Goal: Task Accomplishment & Management: Use online tool/utility

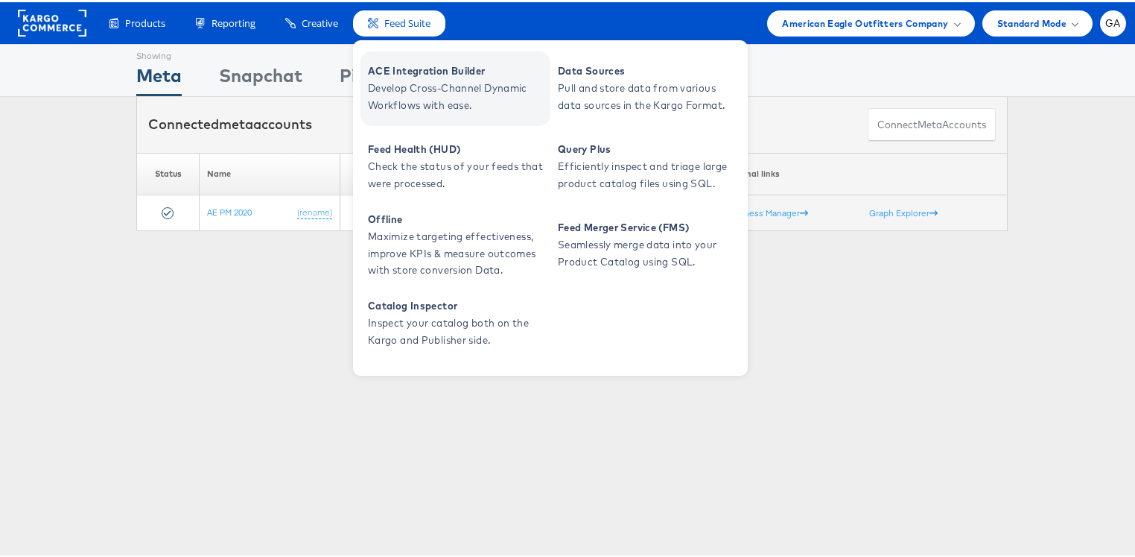
click at [393, 91] on span "Develop Cross-Channel Dynamic Workflows with ease." at bounding box center [457, 94] width 179 height 34
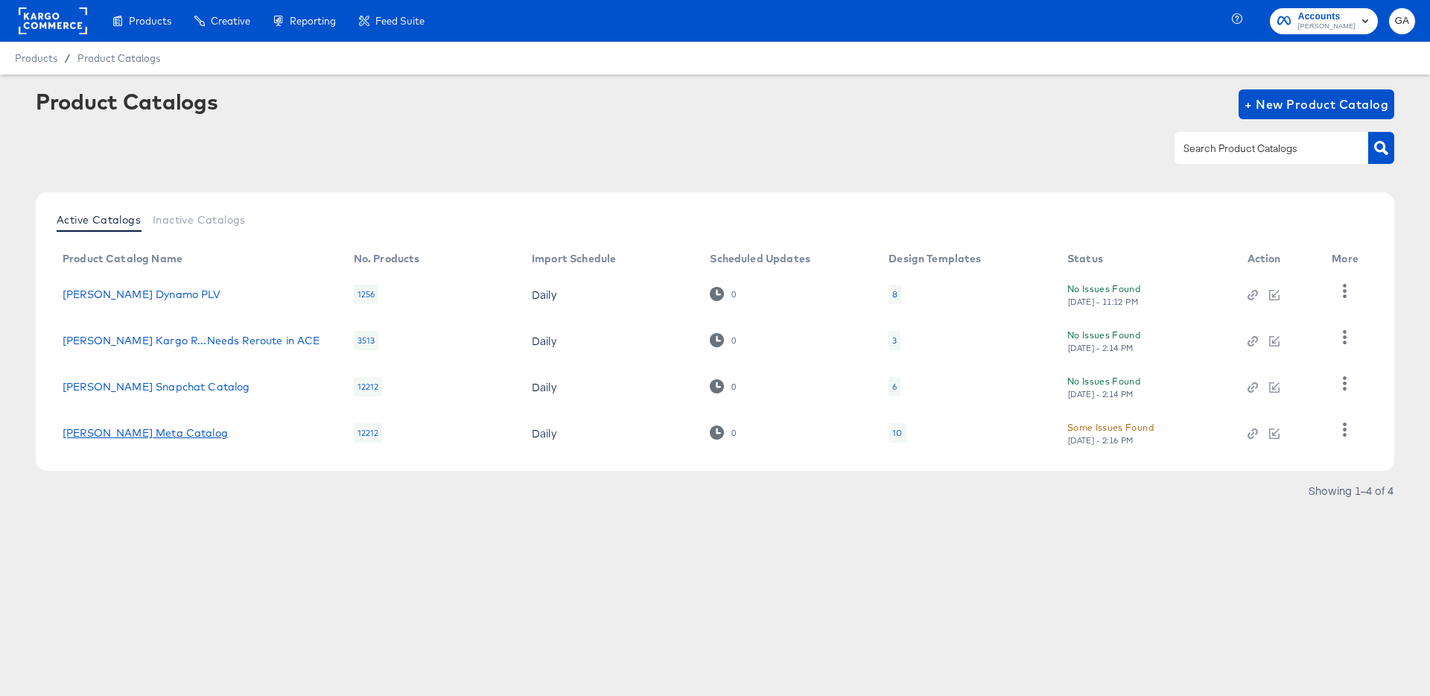
click at [164, 430] on link "[PERSON_NAME] Meta Catalog" at bounding box center [145, 433] width 165 height 12
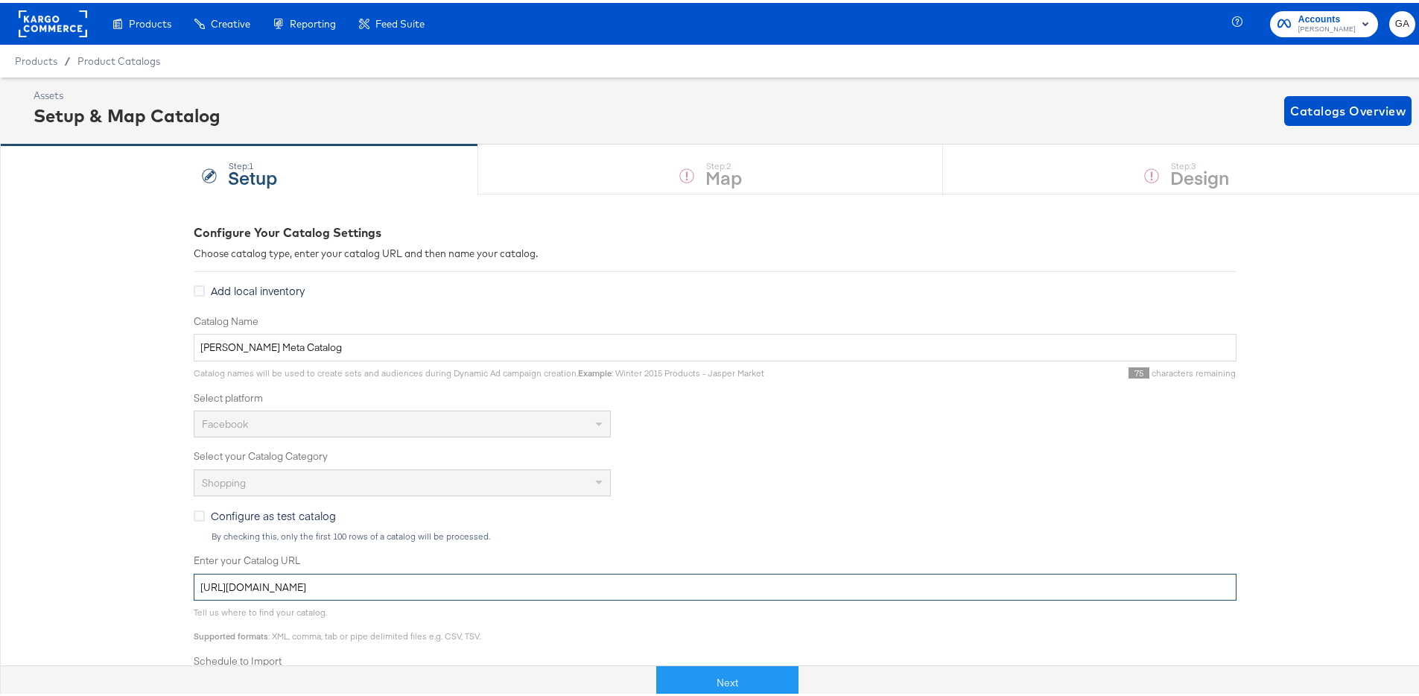
click at [697, 583] on input "[URL][DOMAIN_NAME]" at bounding box center [715, 585] width 1043 height 28
paste input "[URL][DOMAIN_NAME]"
type input "[URL][DOMAIN_NAME]."
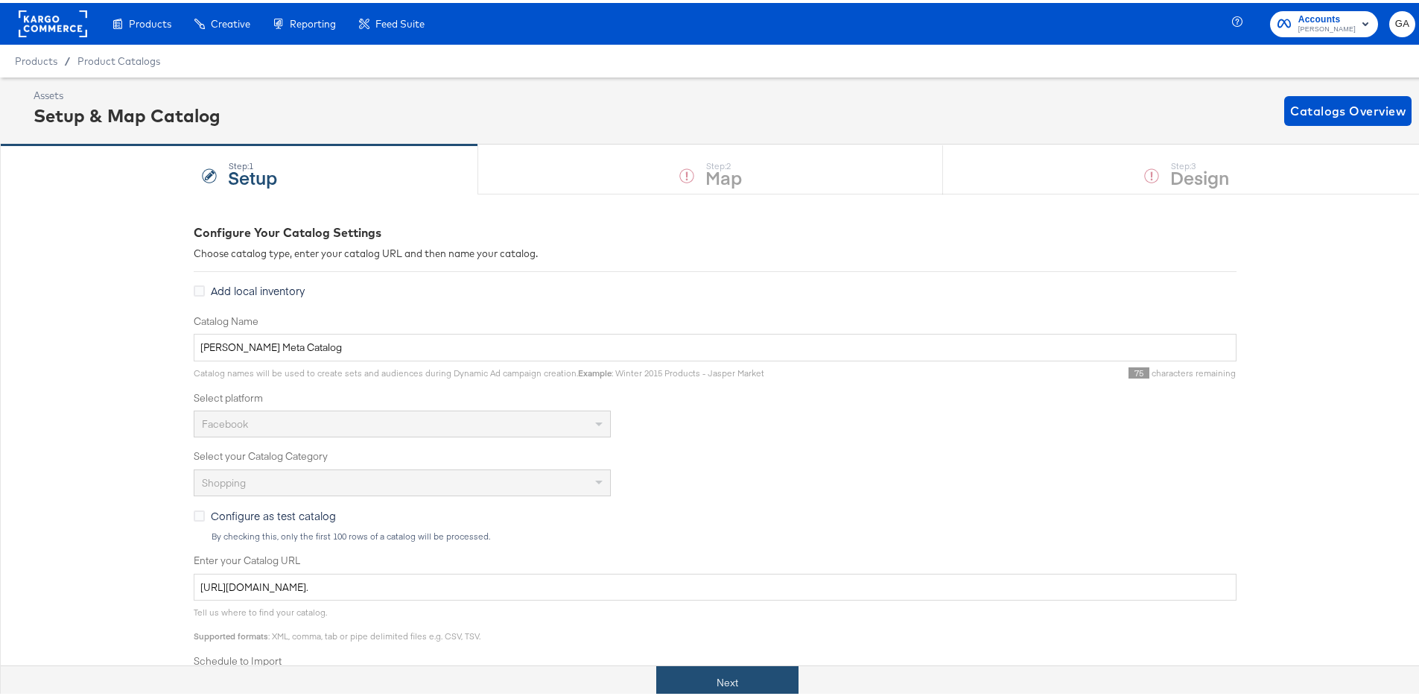
click at [722, 678] on button "Next" at bounding box center [727, 680] width 142 height 34
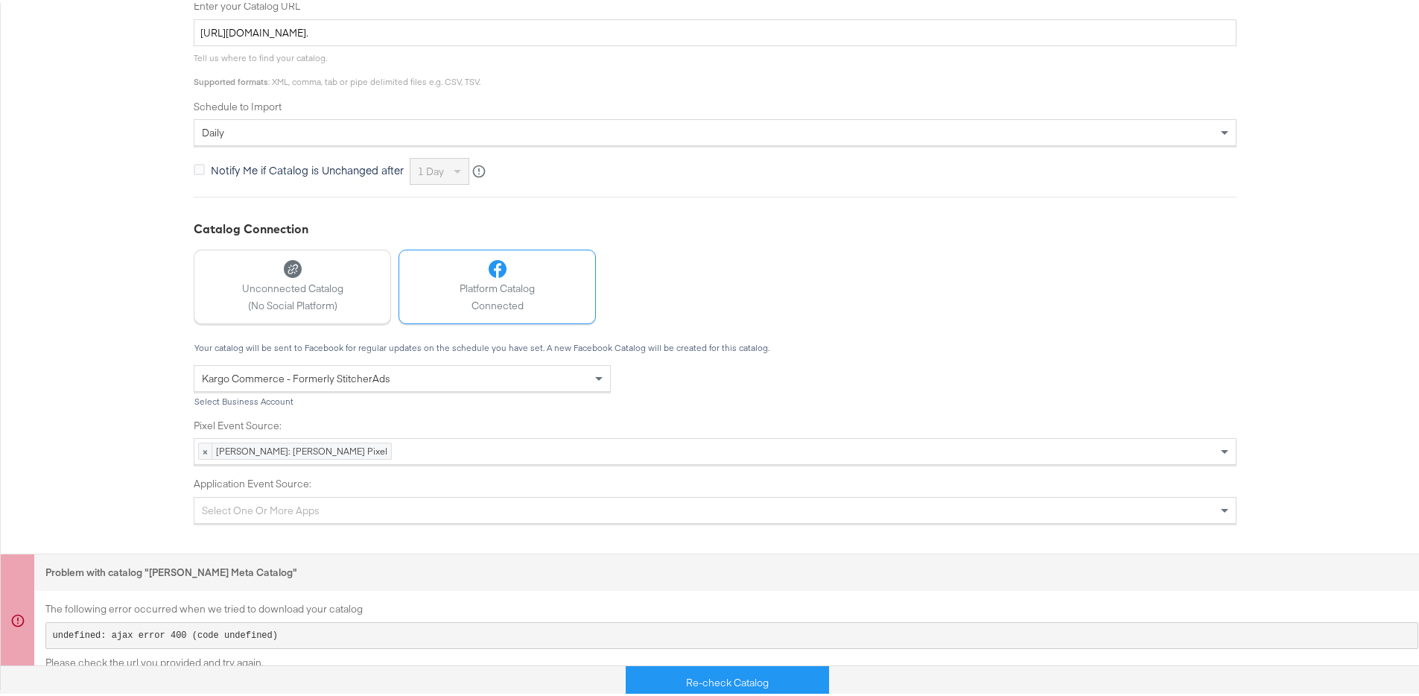
scroll to position [88, 0]
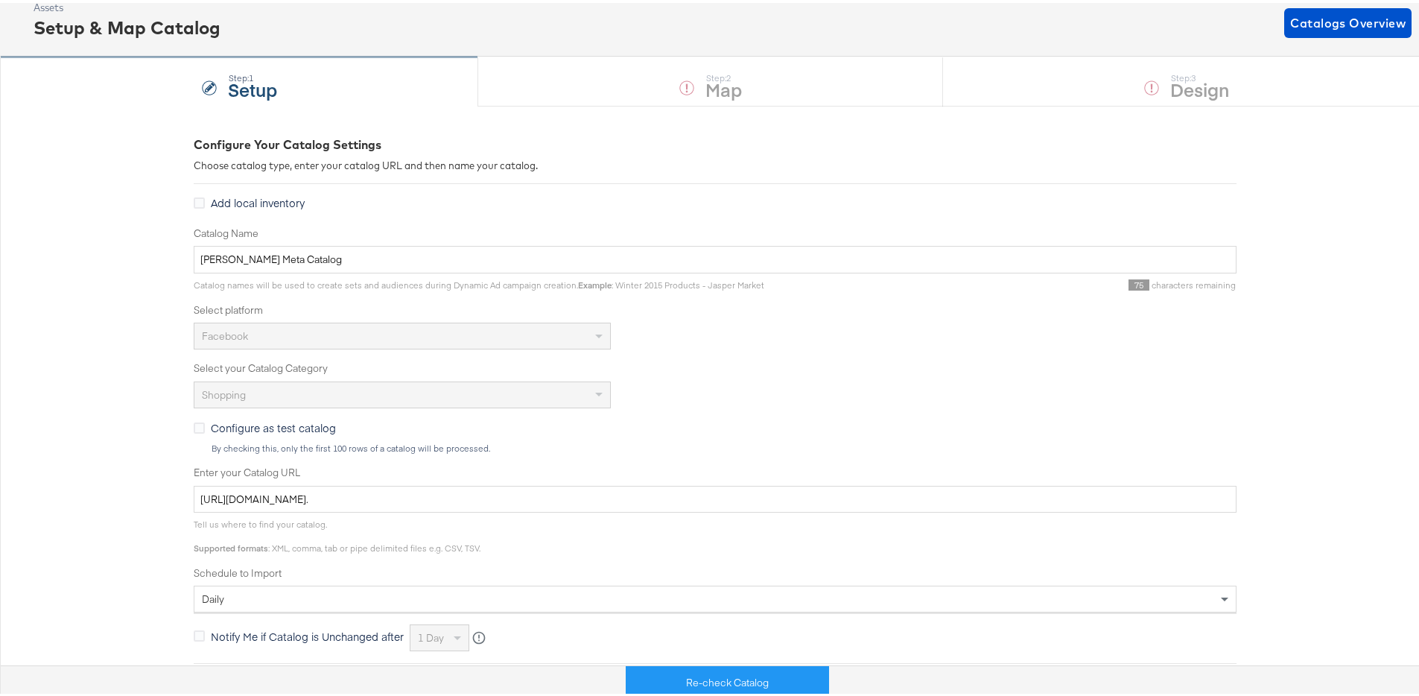
click at [209, 74] on div "Step: 1 Setup" at bounding box center [239, 78] width 478 height 49
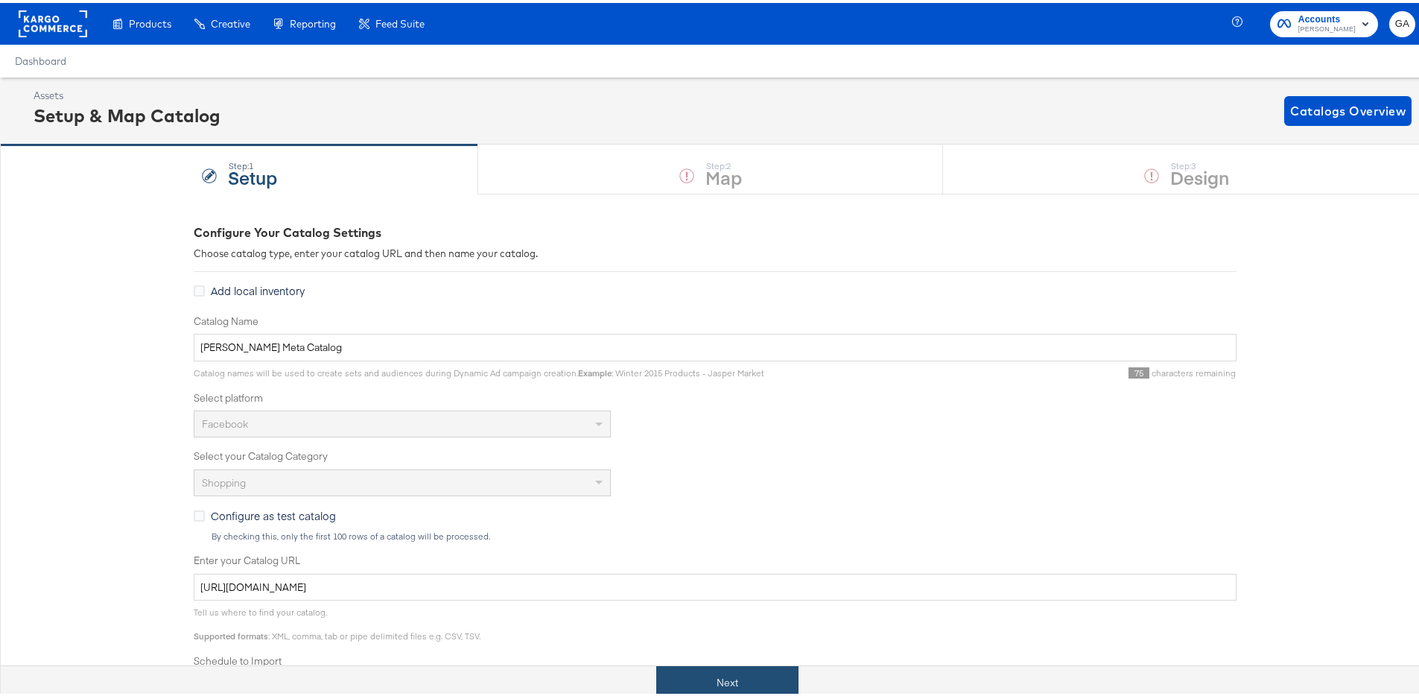
click at [724, 674] on button "Next" at bounding box center [727, 680] width 142 height 34
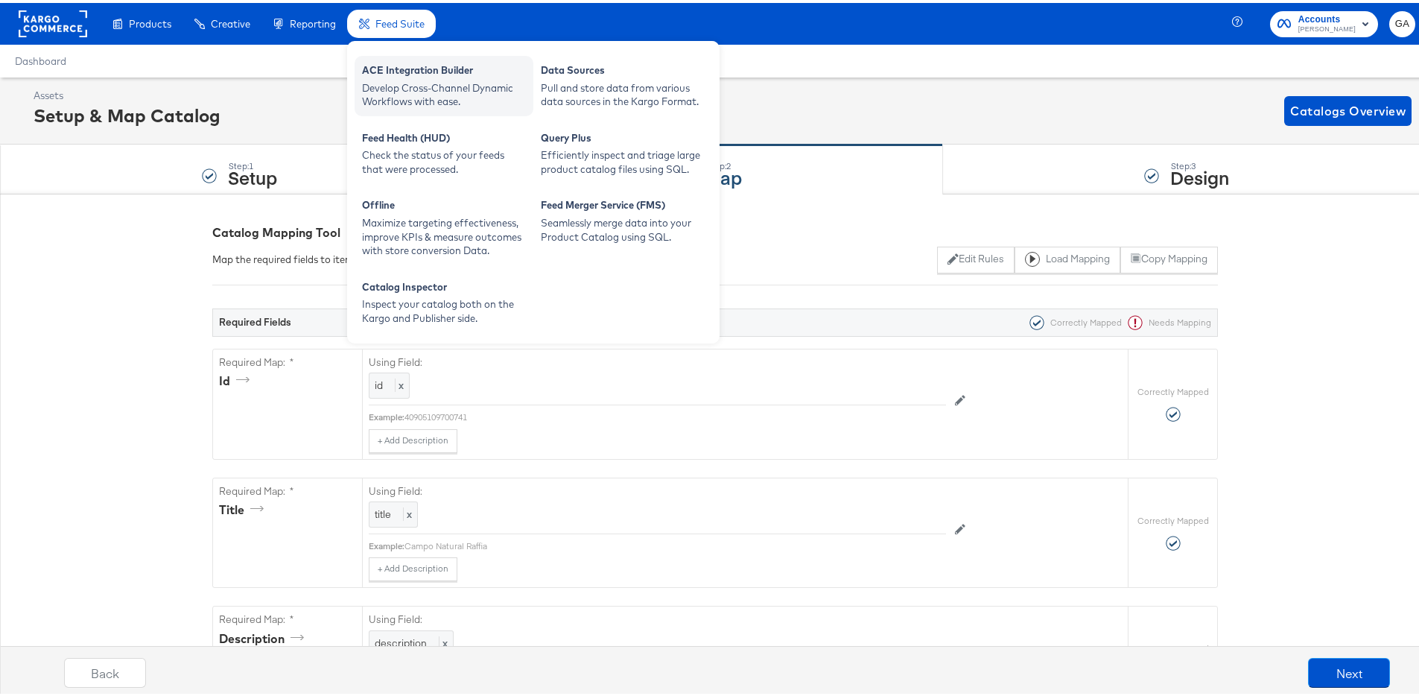
click at [435, 81] on div "Develop Cross-Channel Dynamic Workflows with ease." at bounding box center [444, 92] width 164 height 28
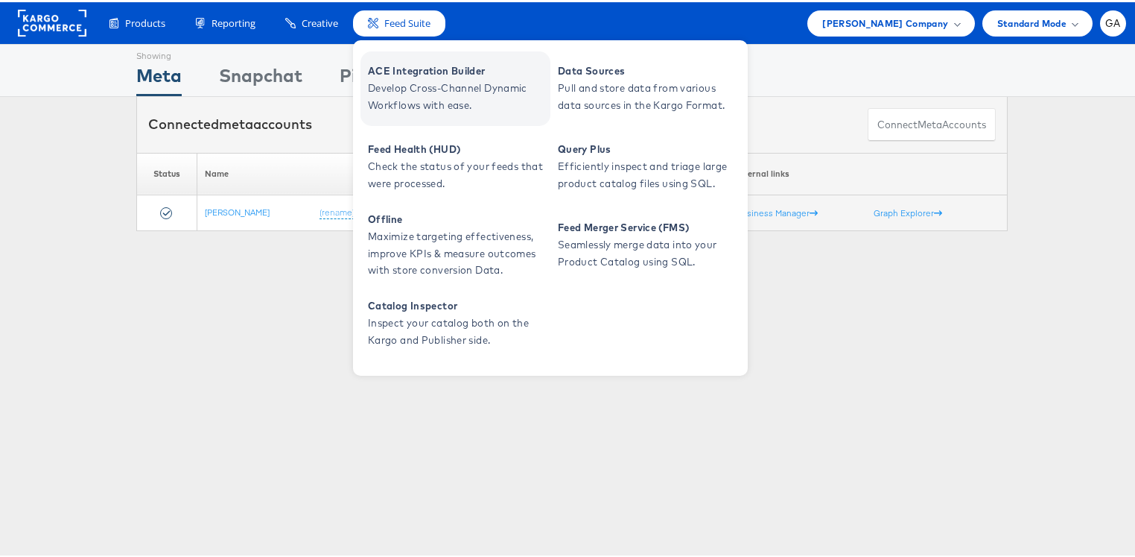
click at [384, 66] on span "ACE Integration Builder" at bounding box center [457, 68] width 179 height 17
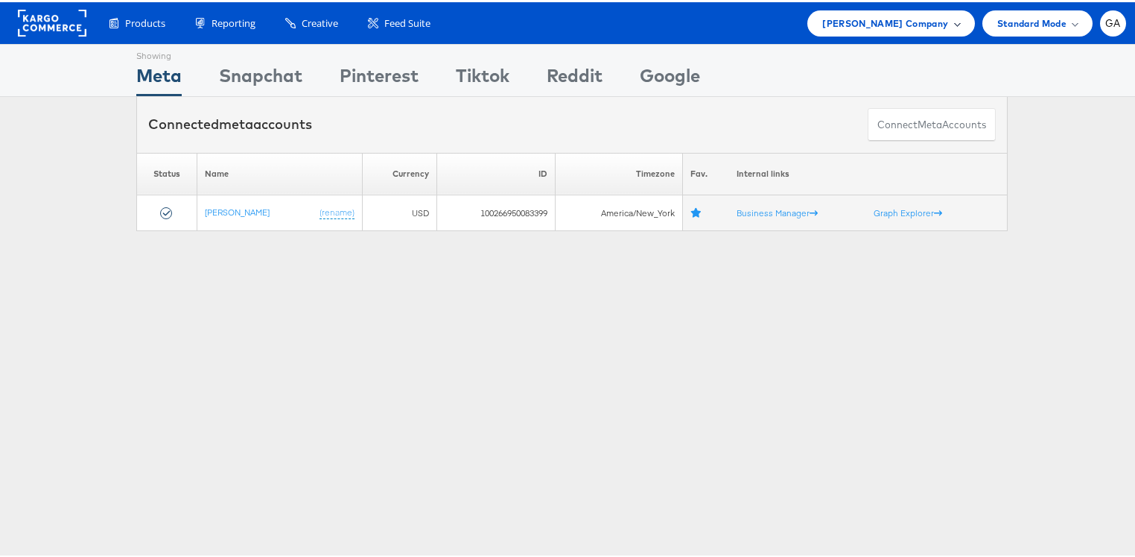
click at [834, 19] on span "[PERSON_NAME] Company" at bounding box center [886, 21] width 126 height 16
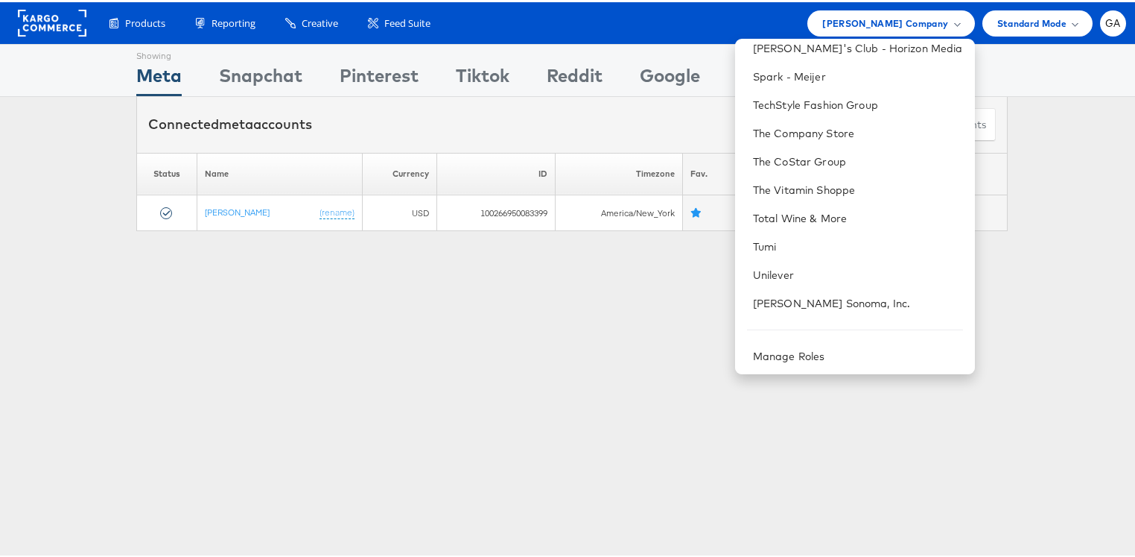
scroll to position [1313, 0]
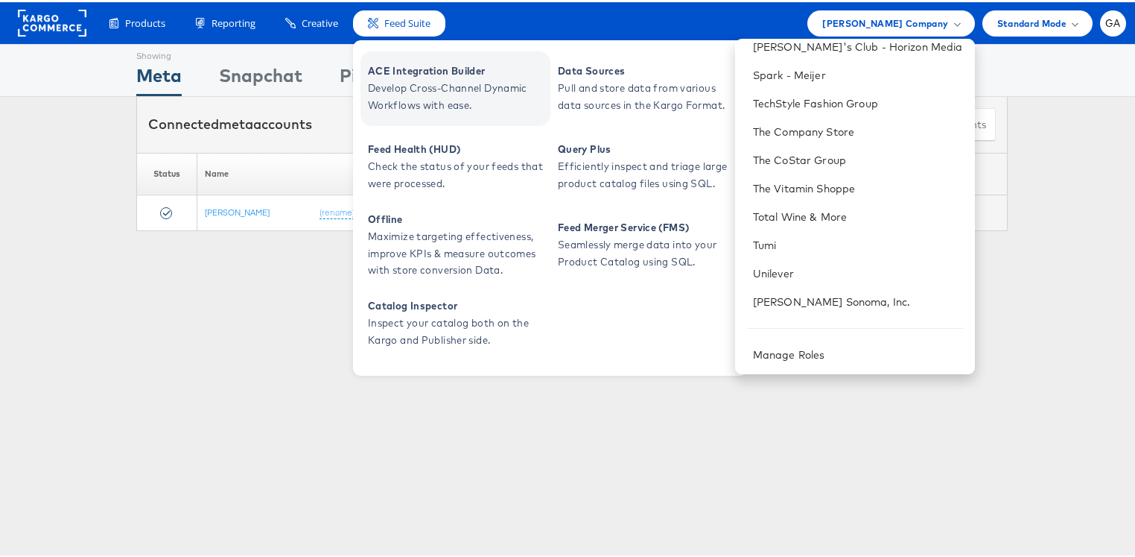
click at [400, 78] on span "Develop Cross-Channel Dynamic Workflows with ease." at bounding box center [457, 94] width 179 height 34
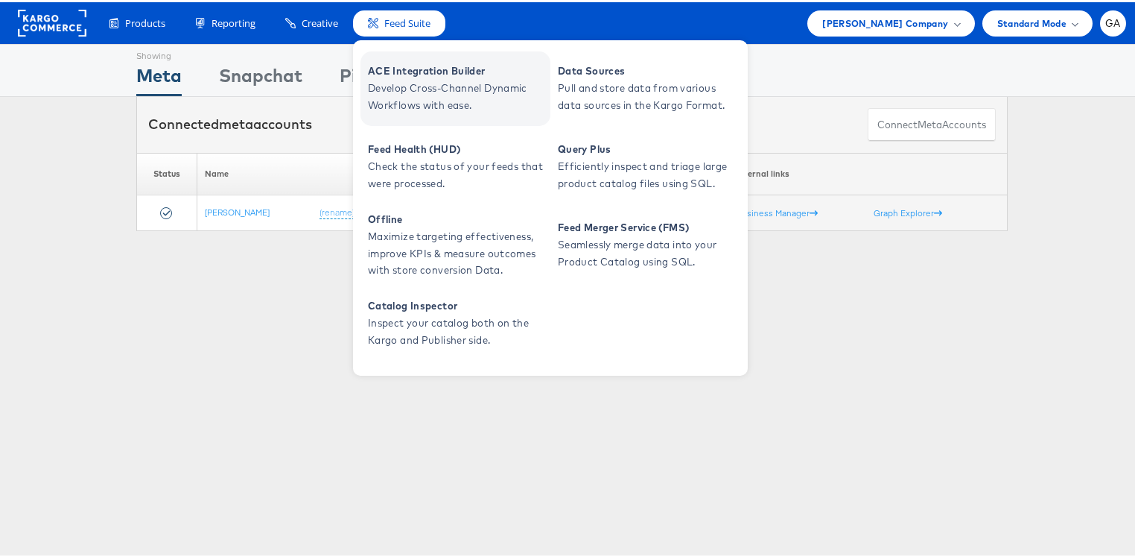
click at [436, 78] on span "Develop Cross-Channel Dynamic Workflows with ease." at bounding box center [457, 94] width 179 height 34
